Goal: Transaction & Acquisition: Purchase product/service

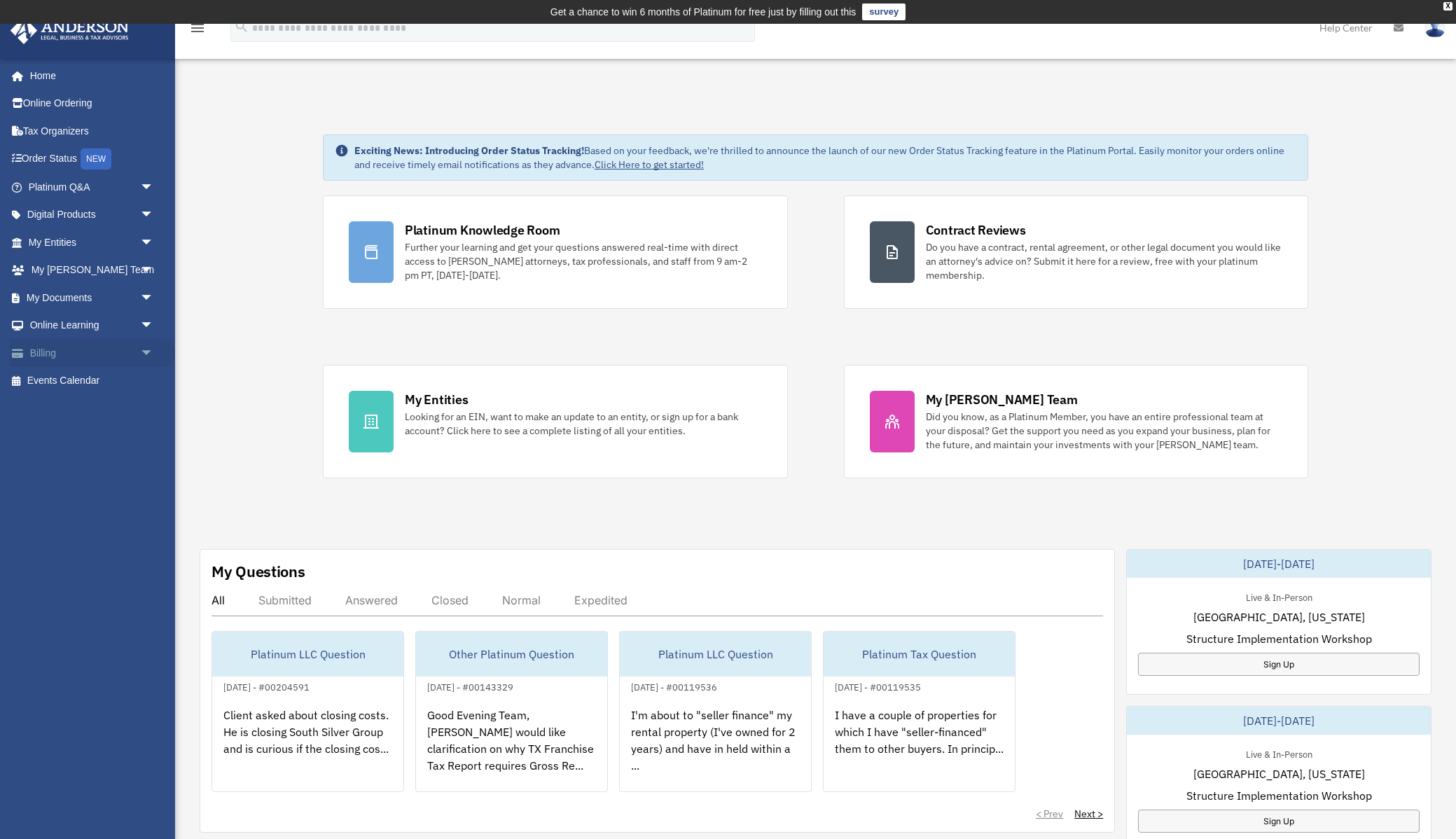
click at [48, 350] on link "Billing arrow_drop_down" at bounding box center [92, 353] width 165 height 28
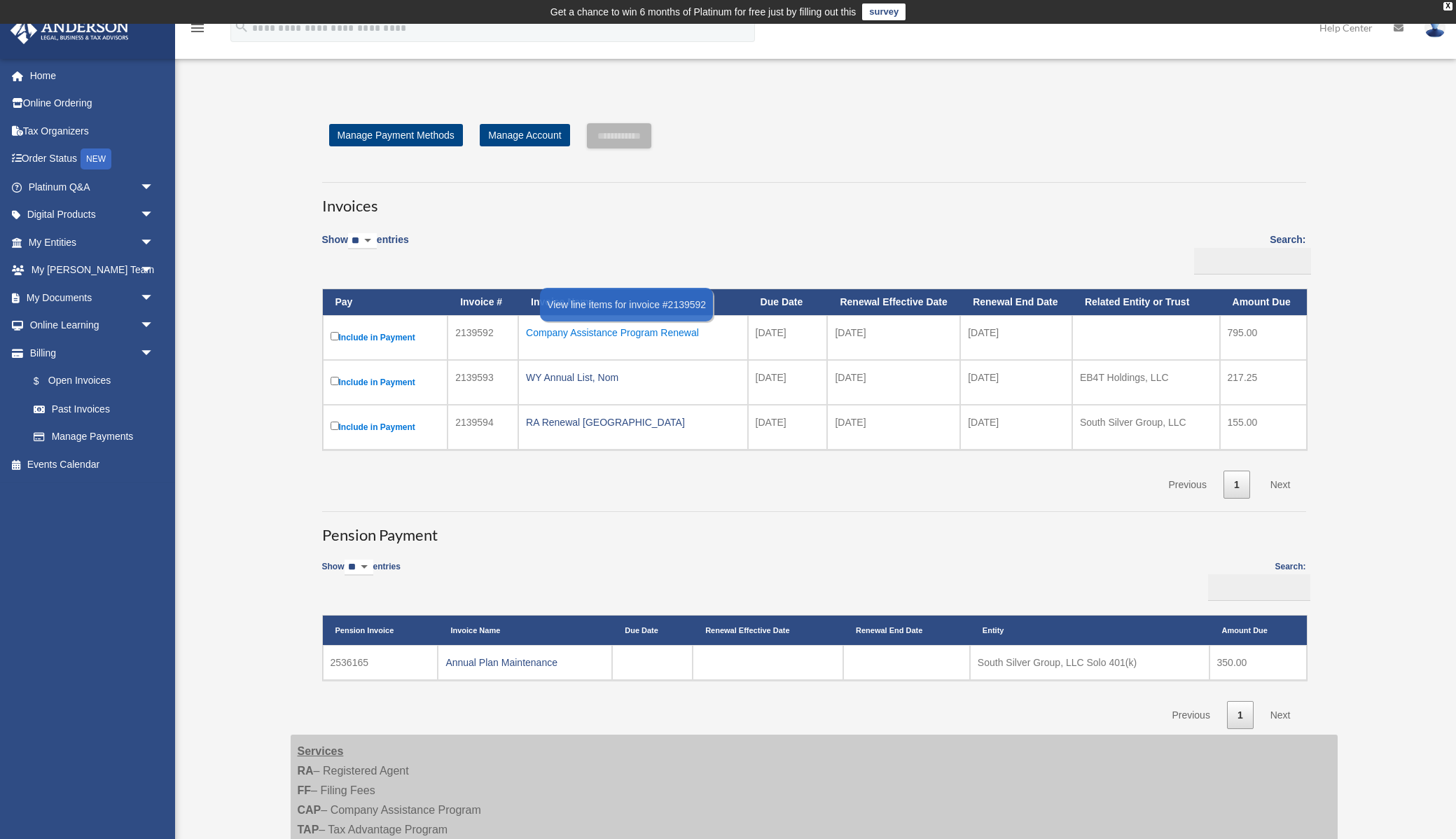
click at [555, 335] on div "Company Assistance Program Renewal" at bounding box center [633, 332] width 214 height 20
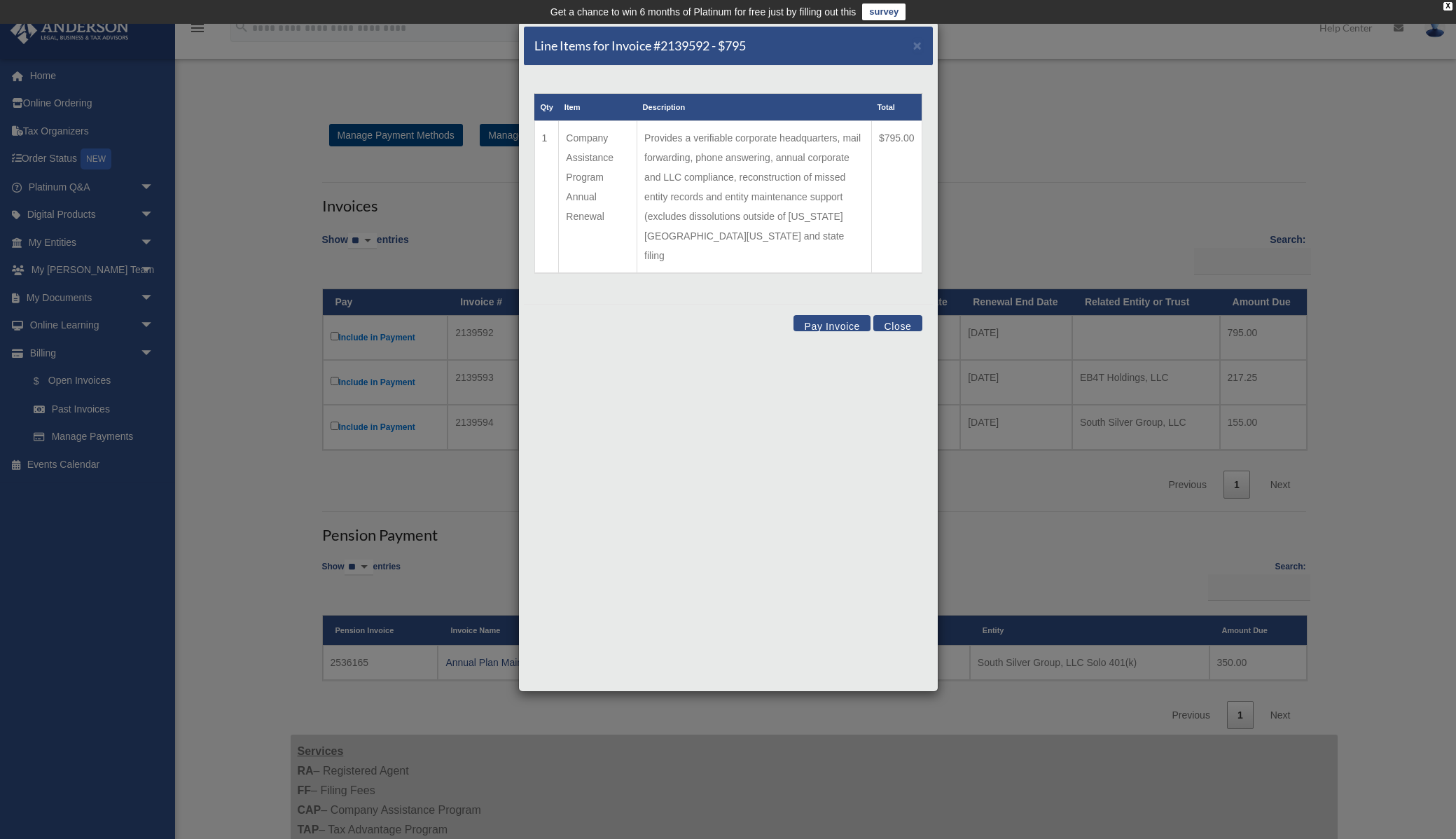
click at [834, 316] on button "Pay Invoice" at bounding box center [832, 323] width 77 height 16
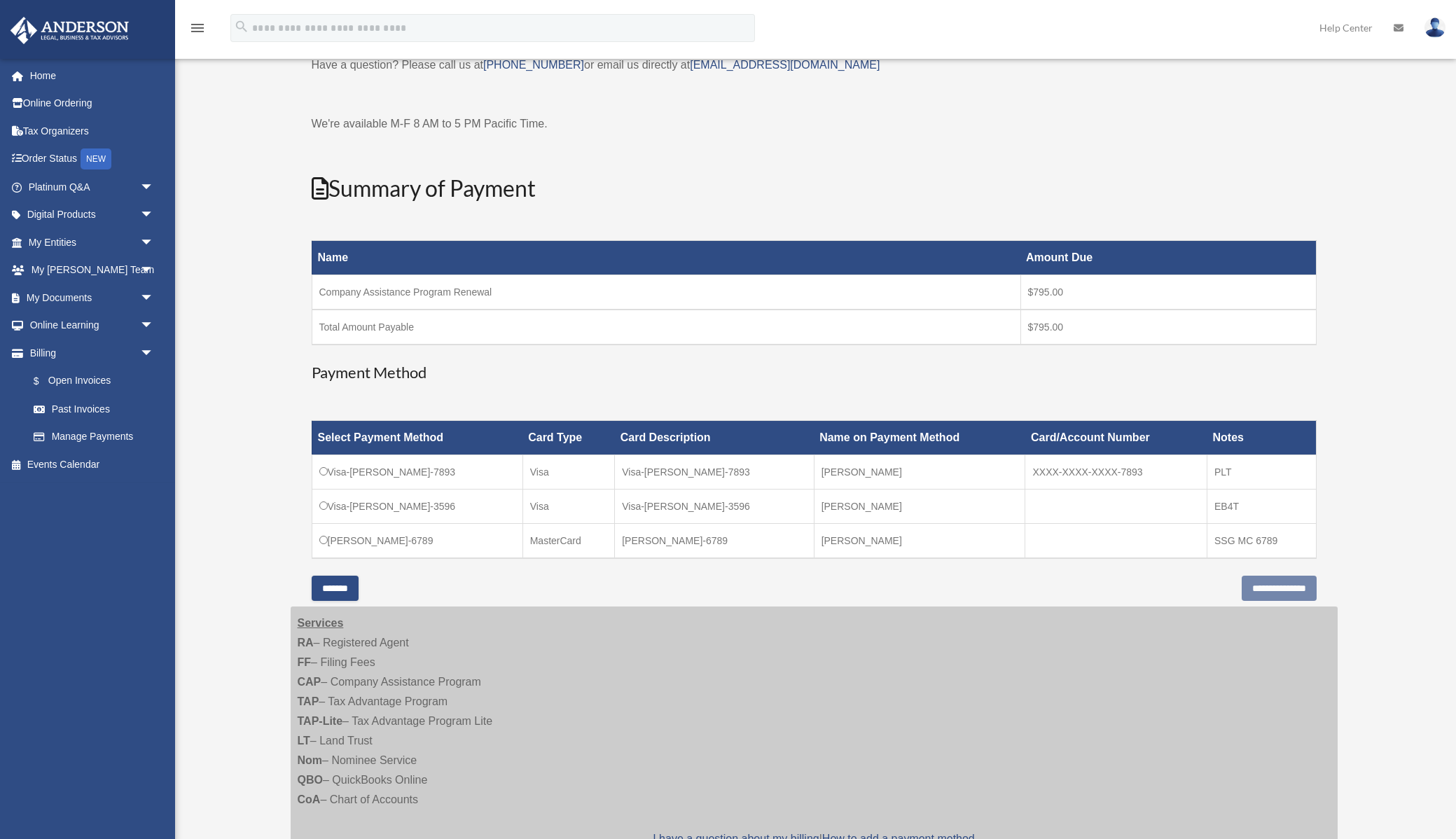
scroll to position [88, 0]
click at [1263, 589] on input "**********" at bounding box center [1279, 587] width 75 height 25
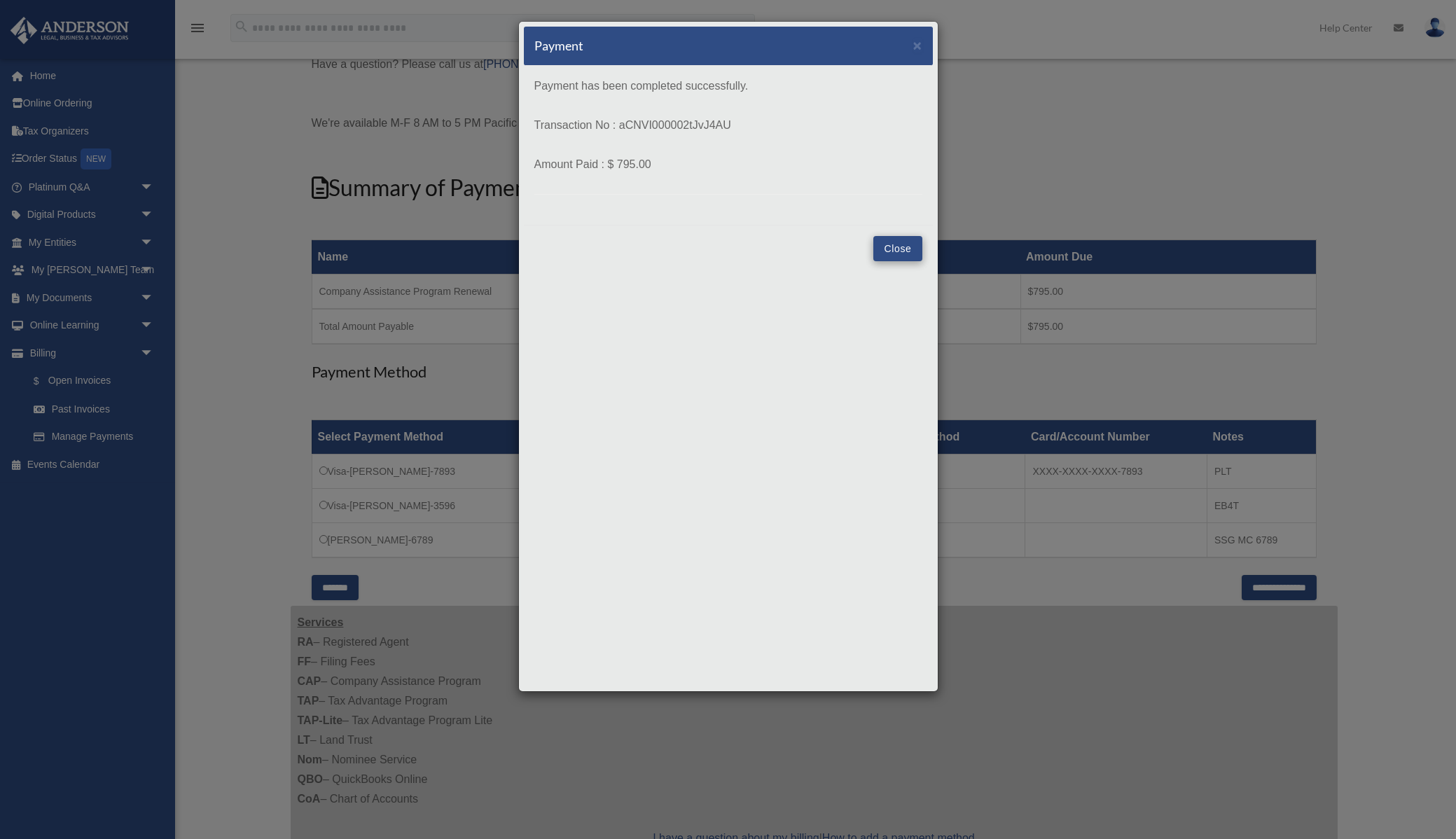
click at [887, 251] on button "Close" at bounding box center [897, 248] width 48 height 25
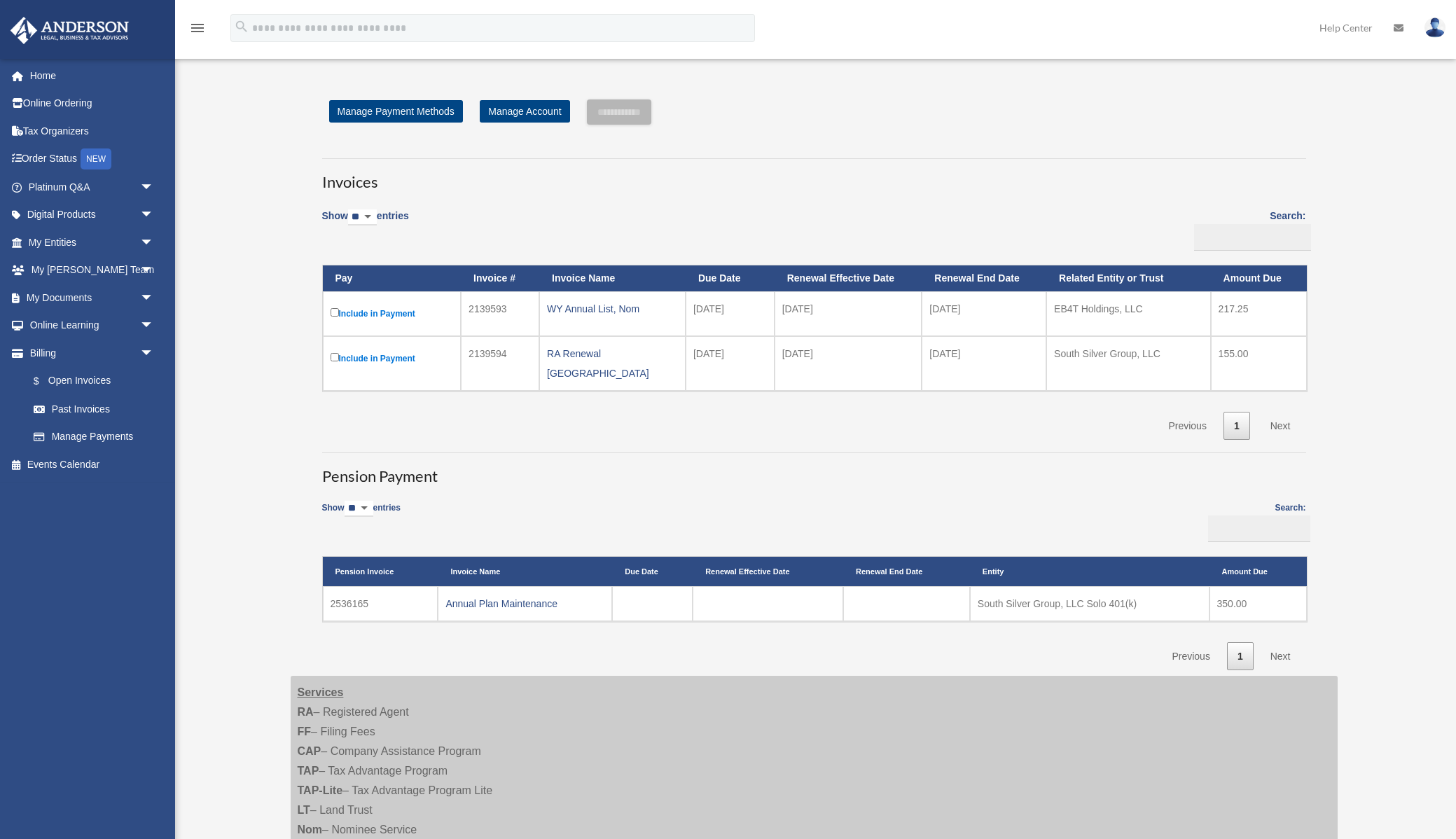
scroll to position [88, 0]
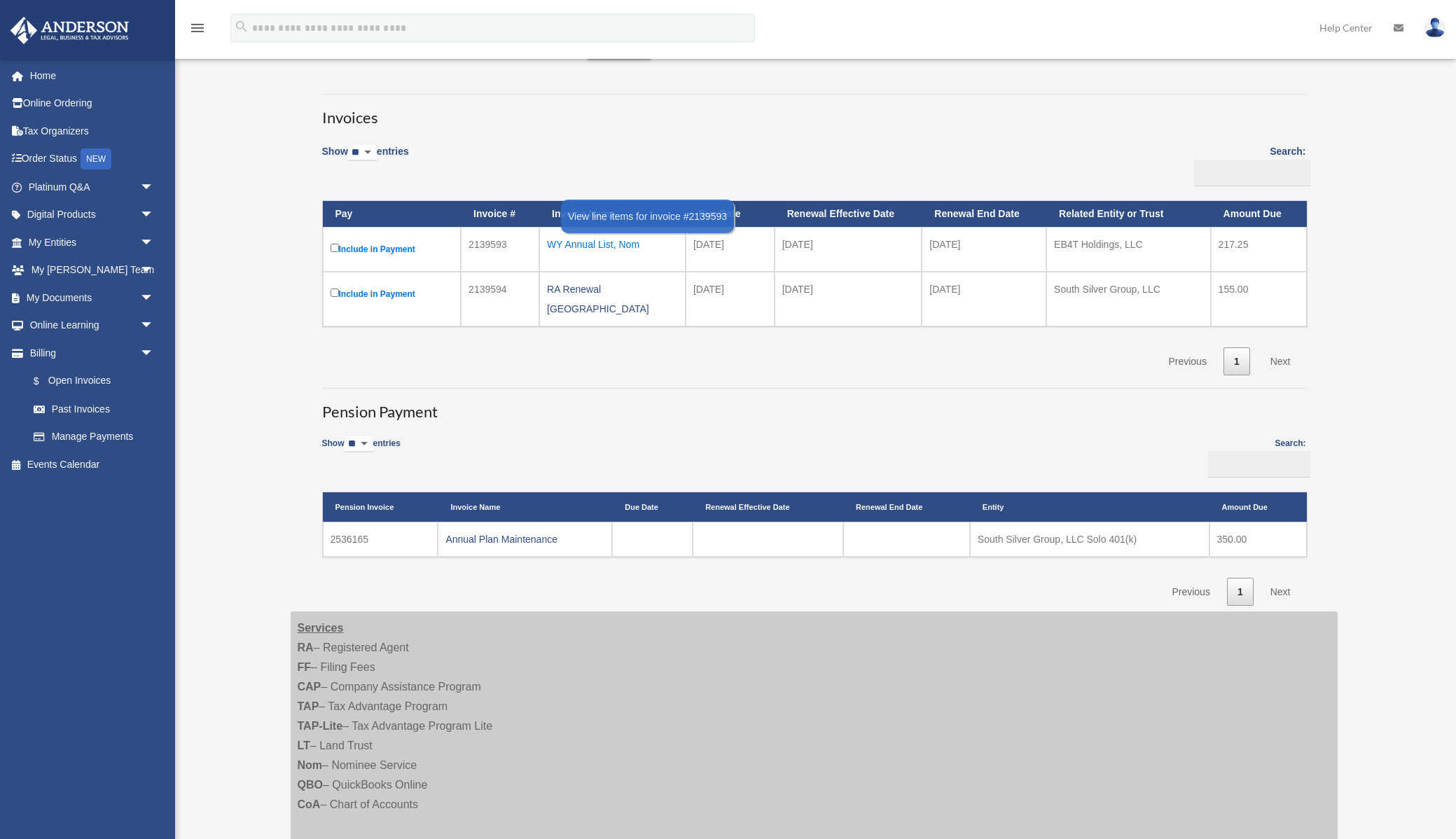
click at [592, 243] on div "WY Annual List, Nom" at bounding box center [612, 244] width 131 height 20
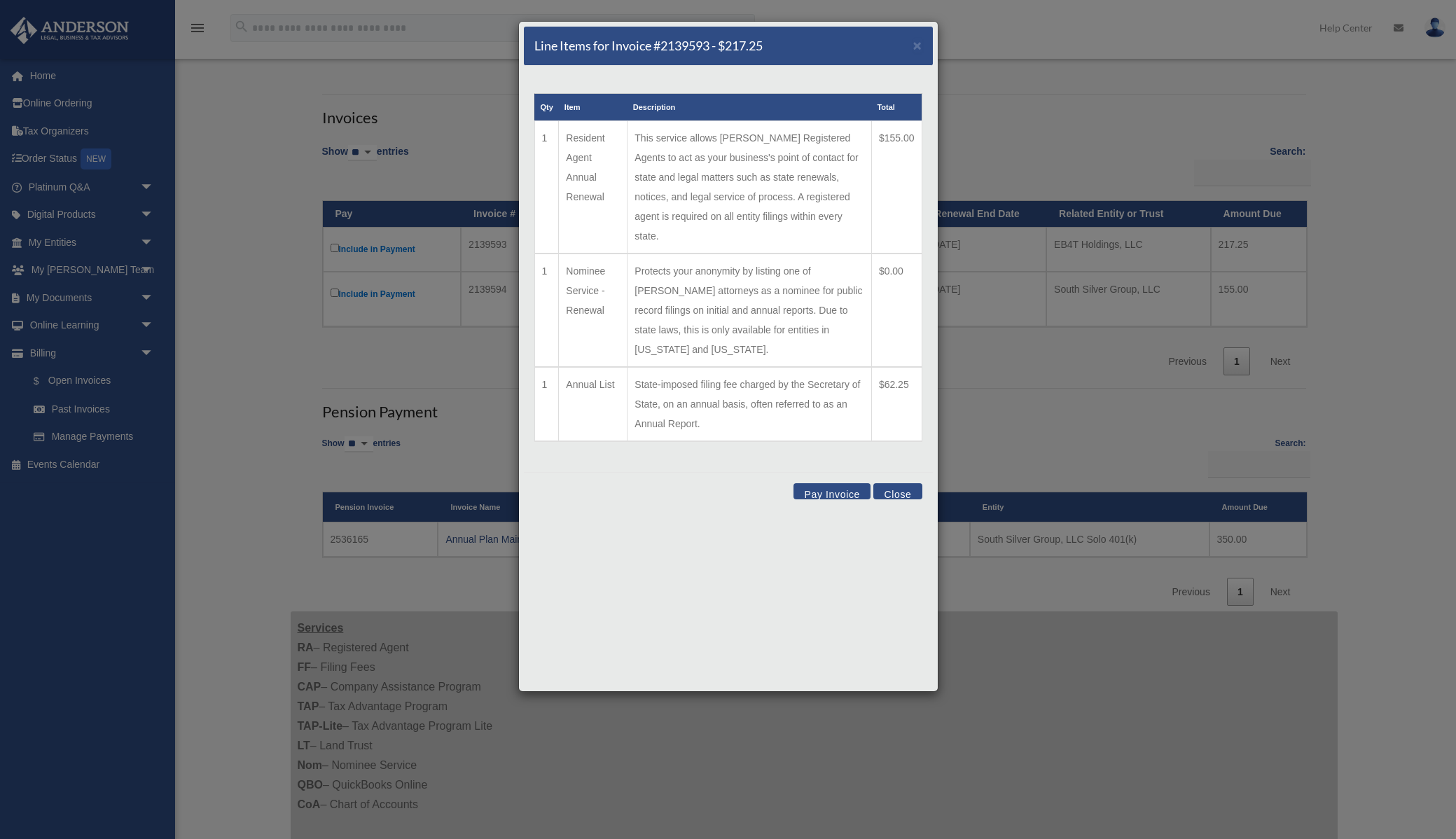
click at [831, 484] on button "Pay Invoice" at bounding box center [832, 491] width 77 height 16
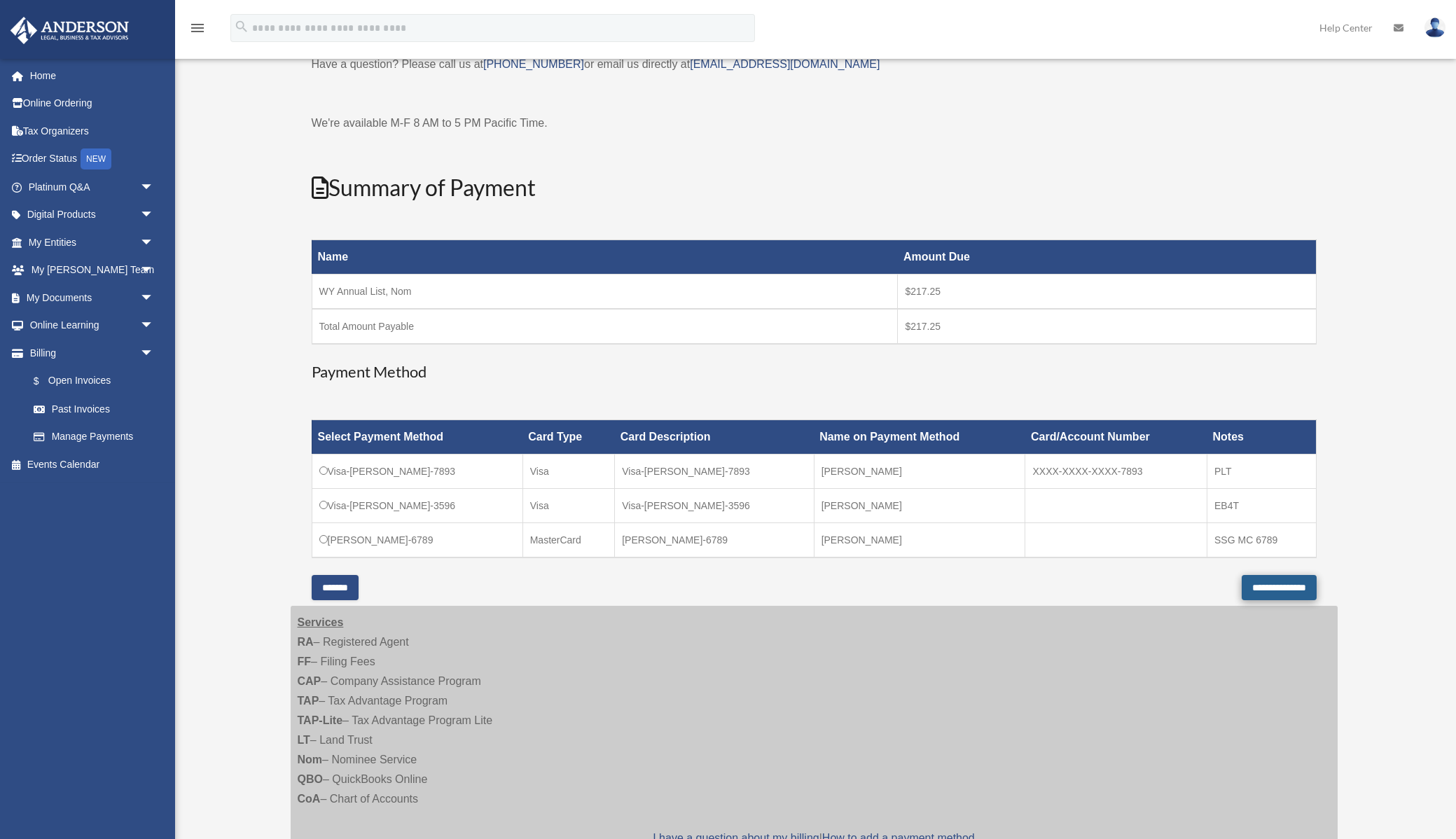
click at [1269, 586] on input "**********" at bounding box center [1279, 587] width 75 height 25
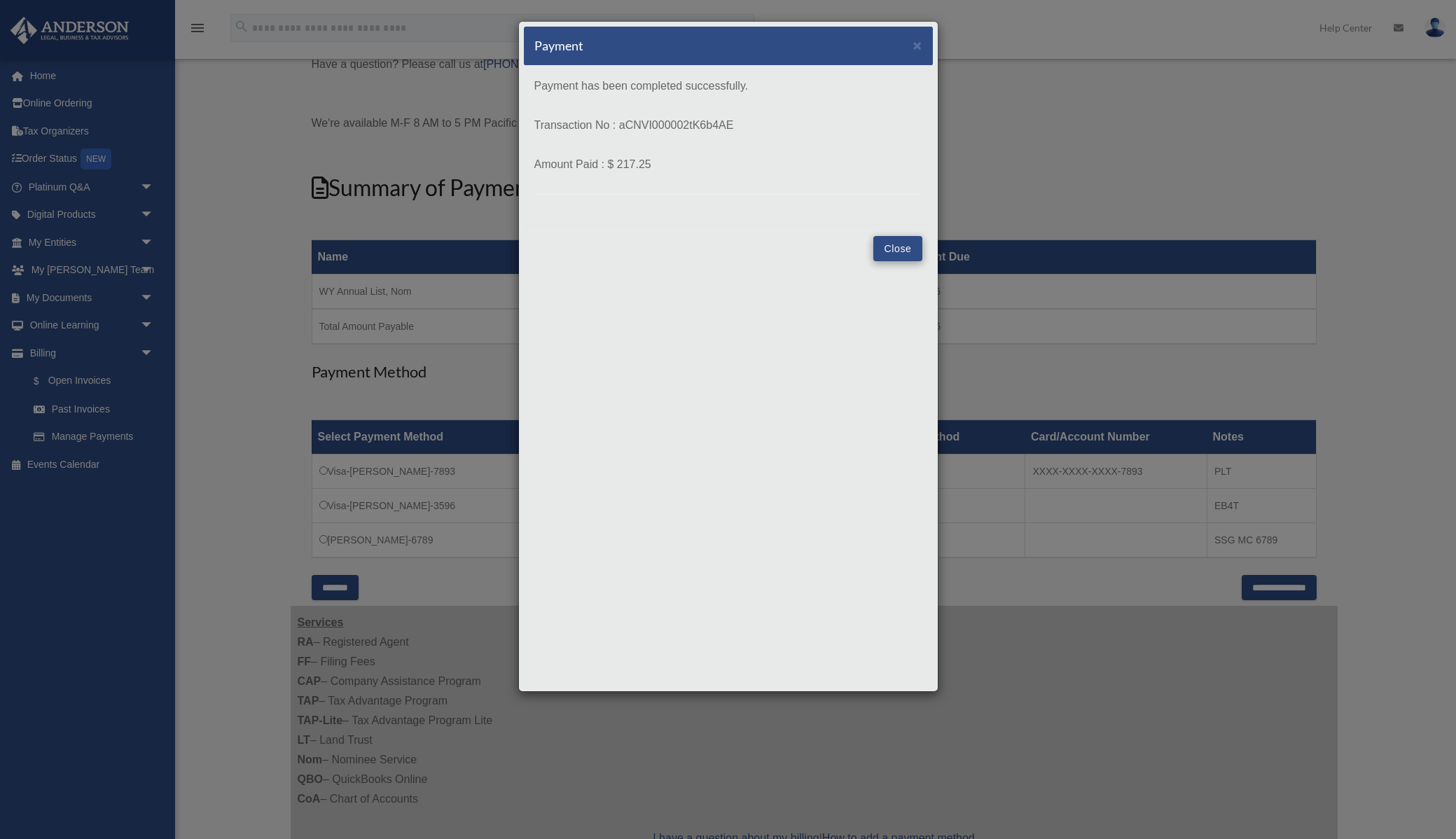
click at [902, 253] on button "Close" at bounding box center [897, 248] width 48 height 25
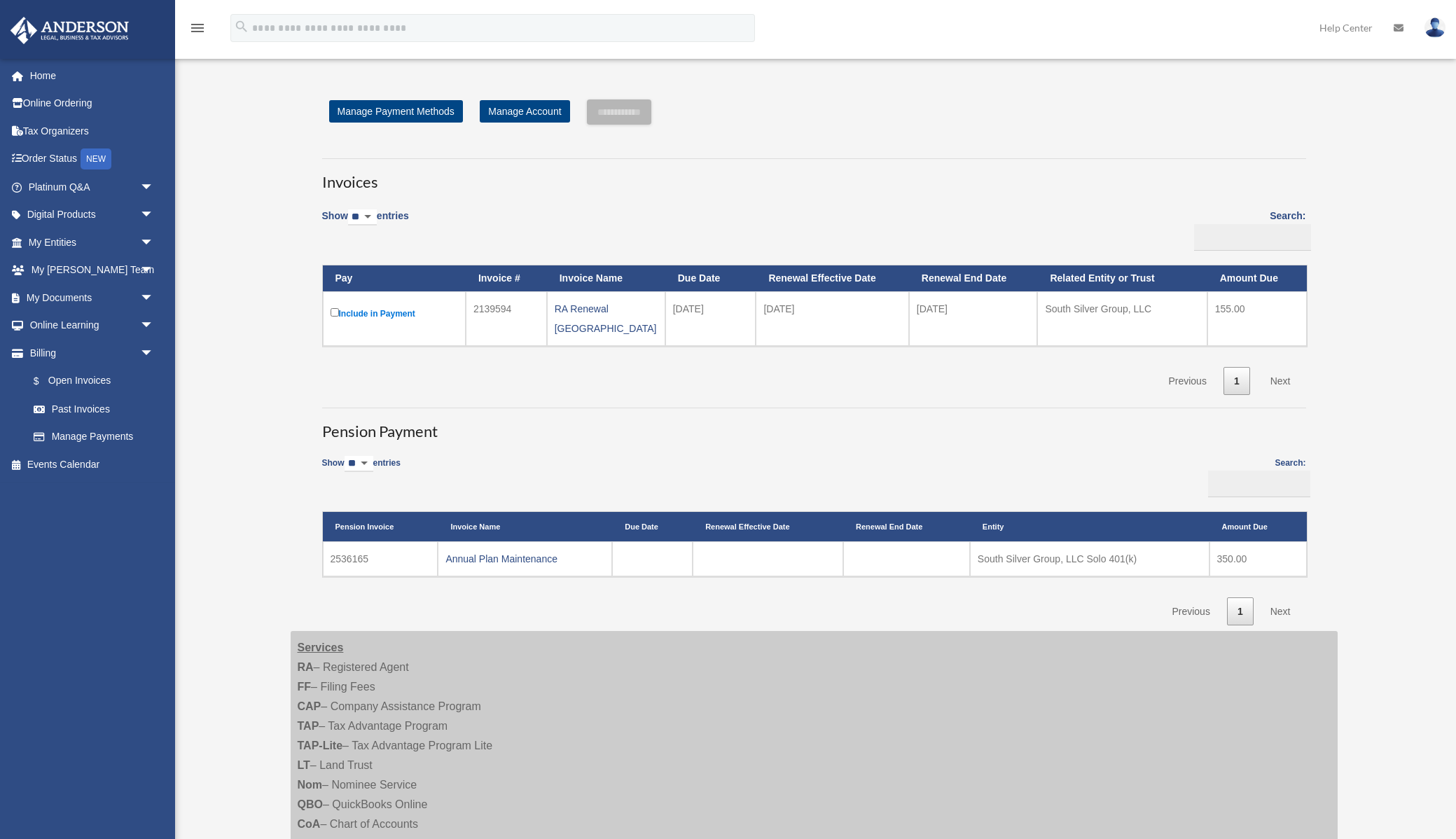
scroll to position [88, 0]
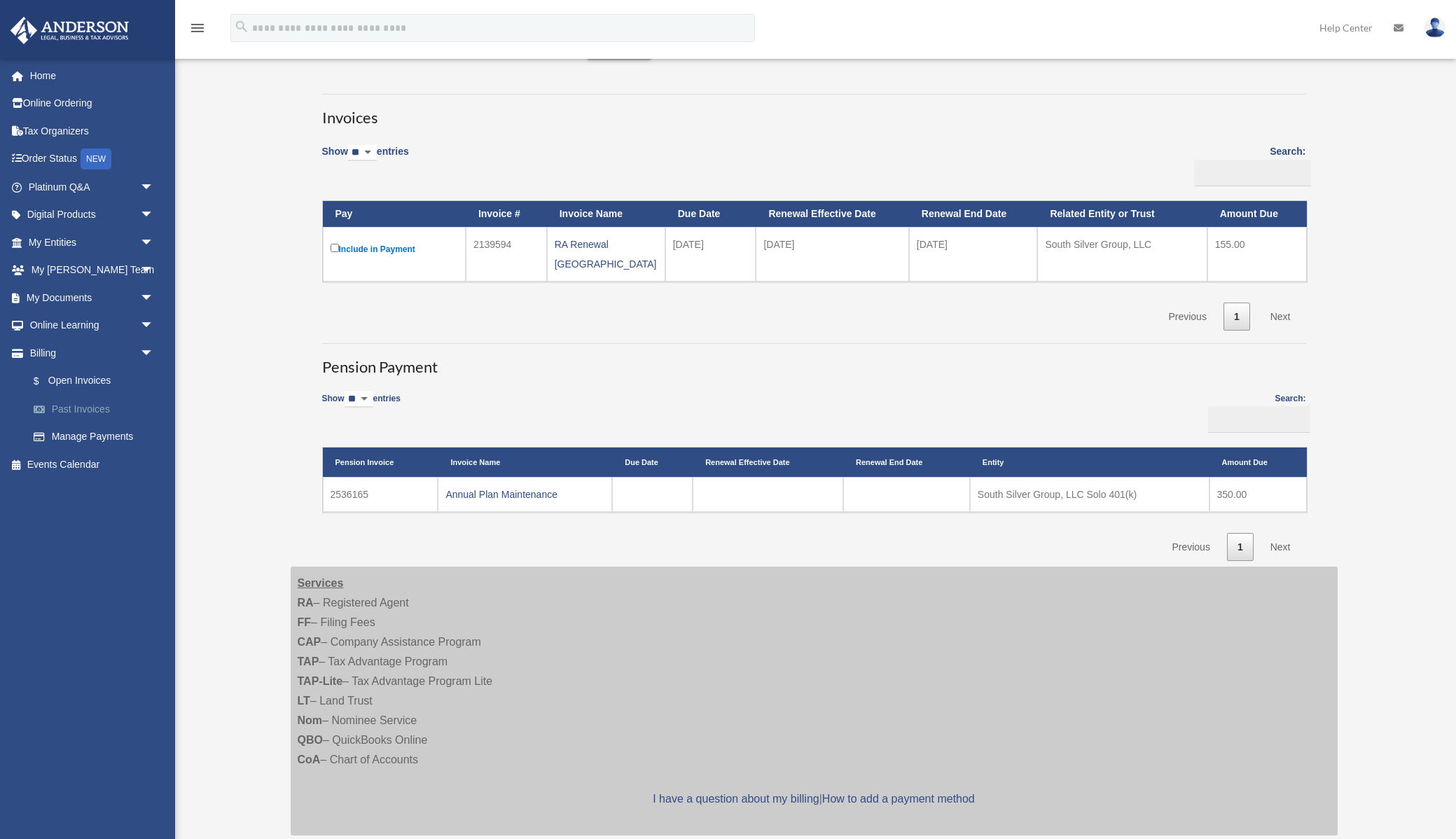
click at [85, 411] on link "Past Invoices" at bounding box center [98, 409] width 156 height 28
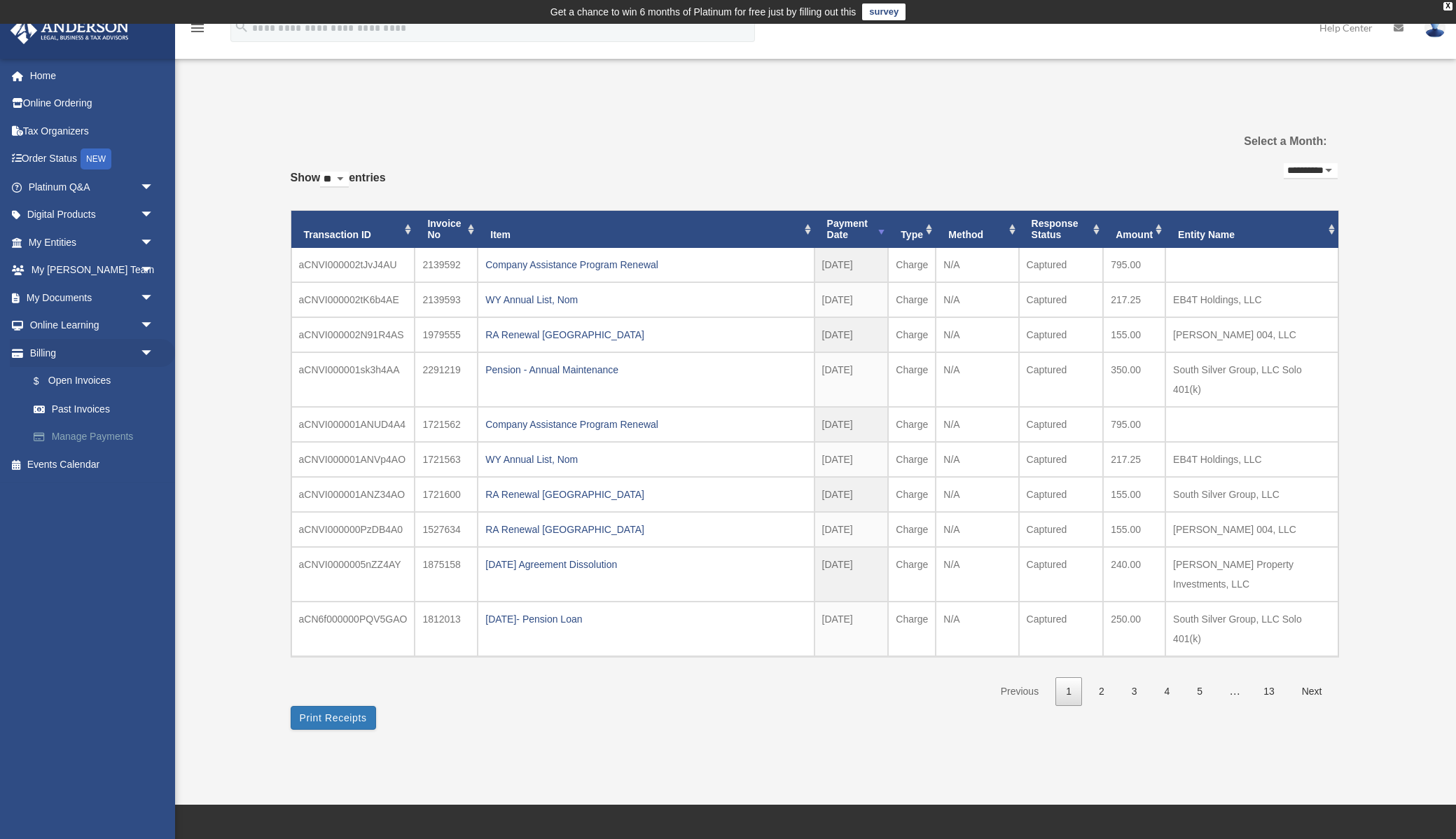
click at [96, 431] on link "Manage Payments" at bounding box center [98, 437] width 156 height 28
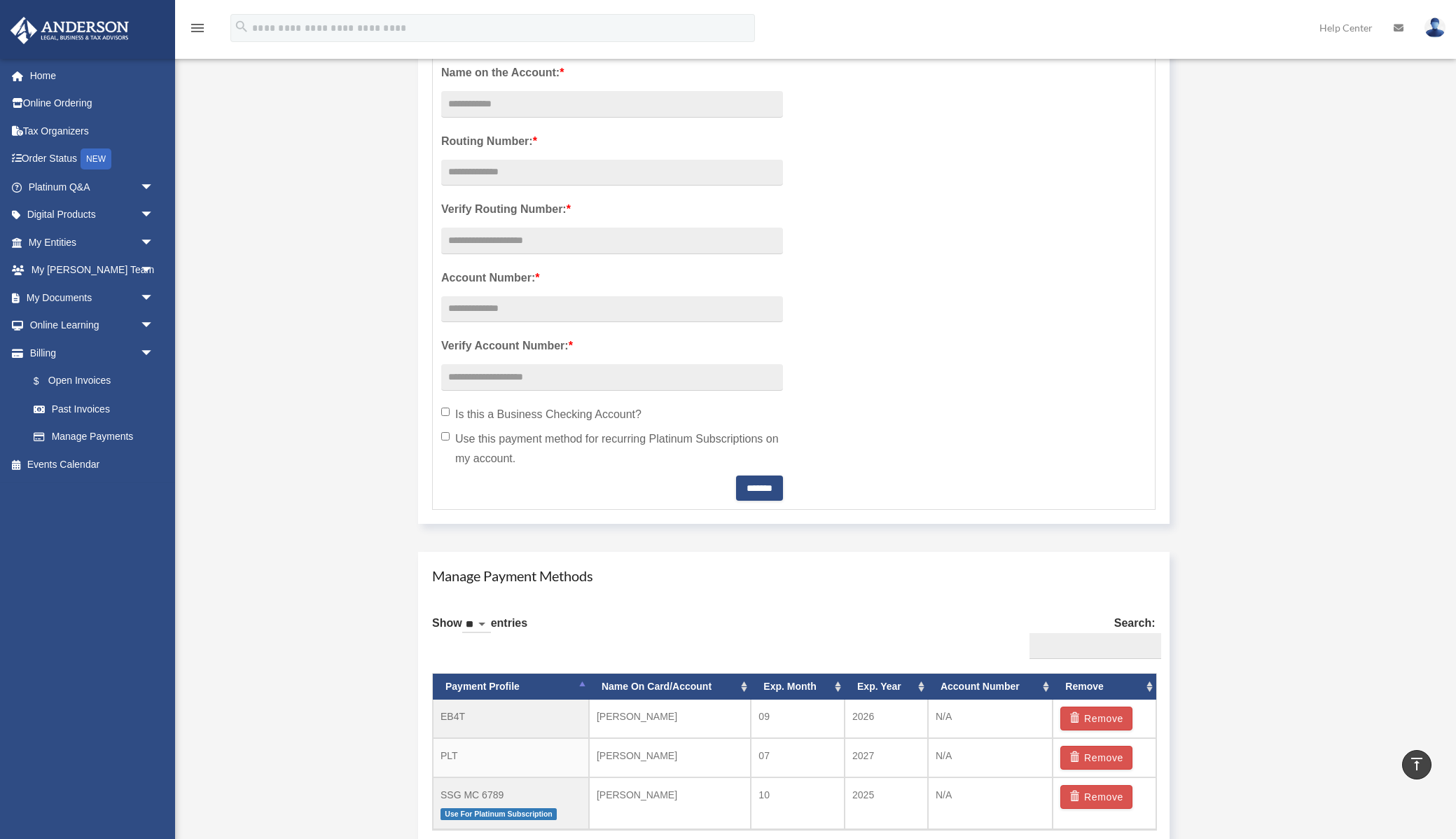
scroll to position [426, 0]
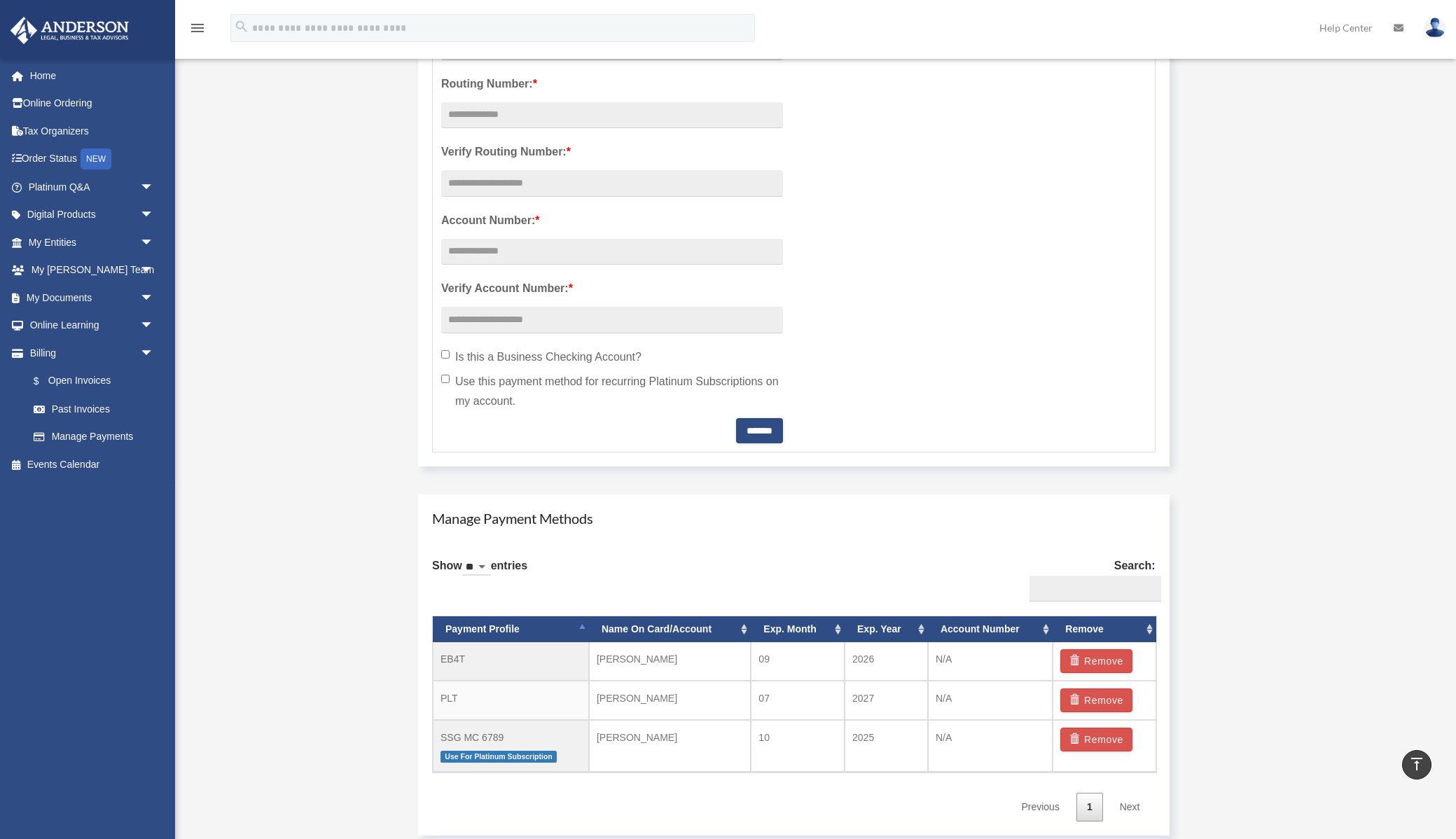
click at [234, 234] on div "Add Card [EMAIL_ADDRESS][DOMAIN_NAME] Sign Out [EMAIL_ADDRESS][DOMAIN_NAME] Hom…" at bounding box center [728, 261] width 1456 height 1210
click at [1433, 32] on img at bounding box center [1435, 27] width 21 height 20
click at [1398, 62] on link "[EMAIL_ADDRESS][DOMAIN_NAME]" at bounding box center [1370, 72] width 150 height 42
click at [1433, 31] on img at bounding box center [1435, 27] width 21 height 20
click at [1436, 24] on img at bounding box center [1435, 27] width 21 height 20
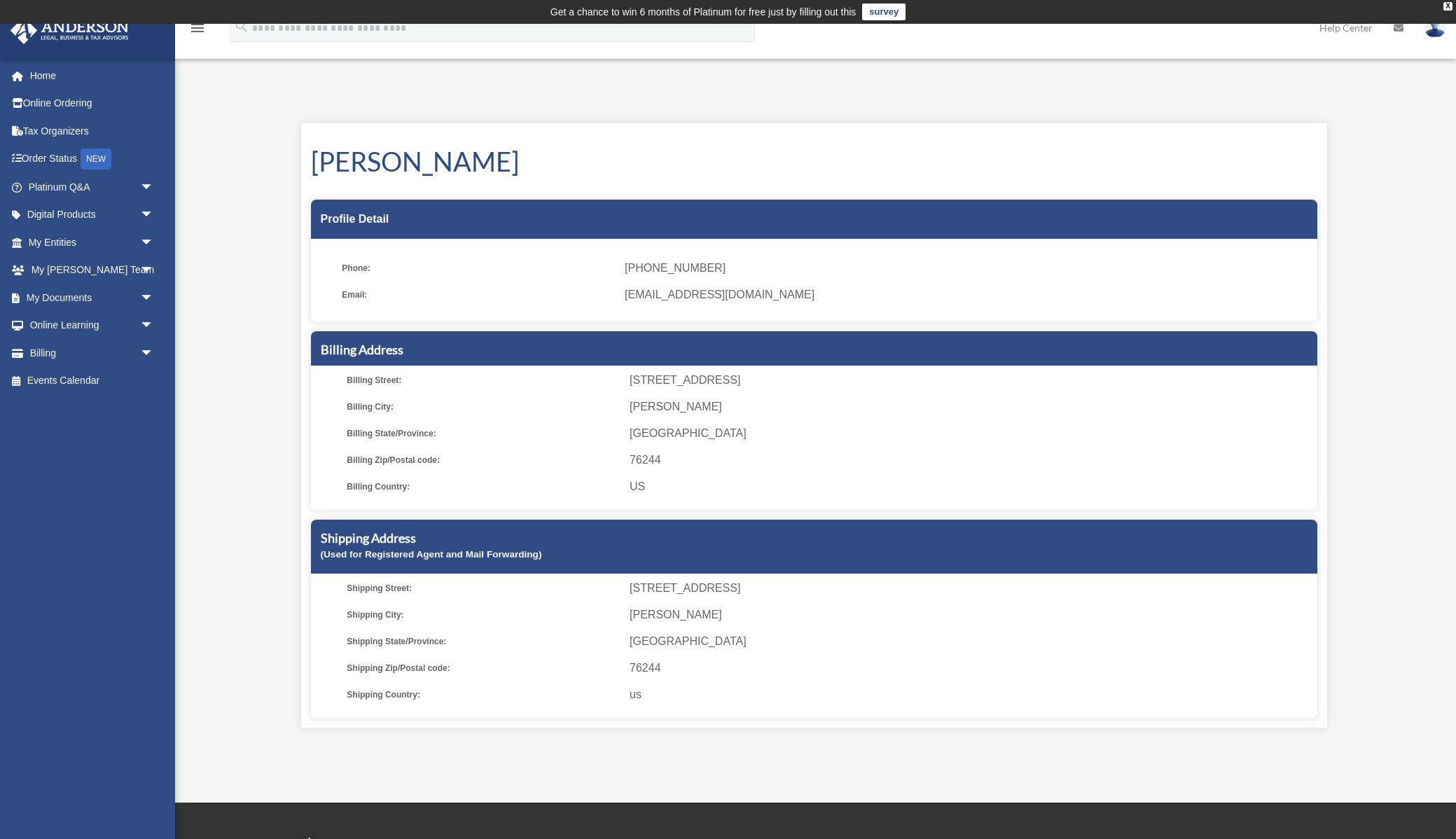
click at [1434, 31] on img at bounding box center [1435, 27] width 21 height 20
click at [1184, 119] on link "Logout" at bounding box center [1225, 122] width 140 height 29
